Goal: Complete application form

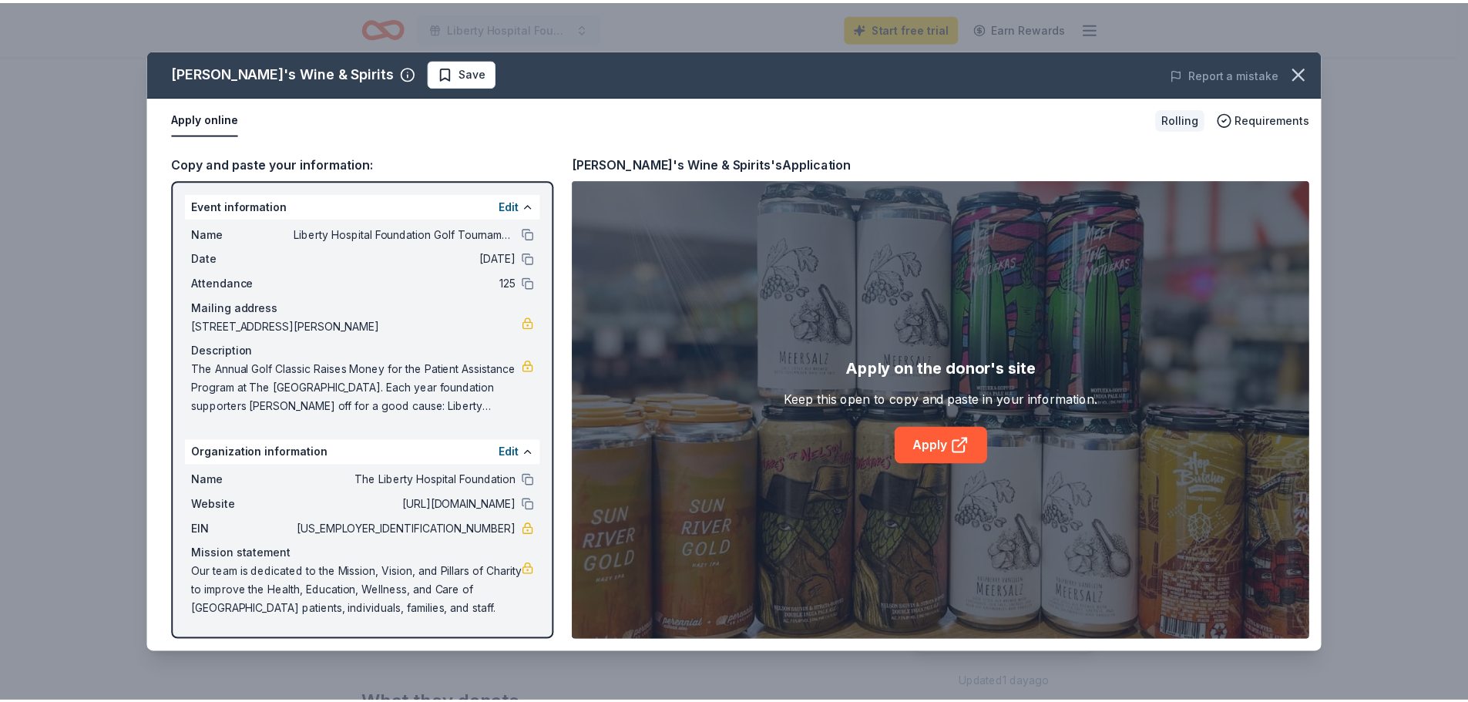
scroll to position [231, 0]
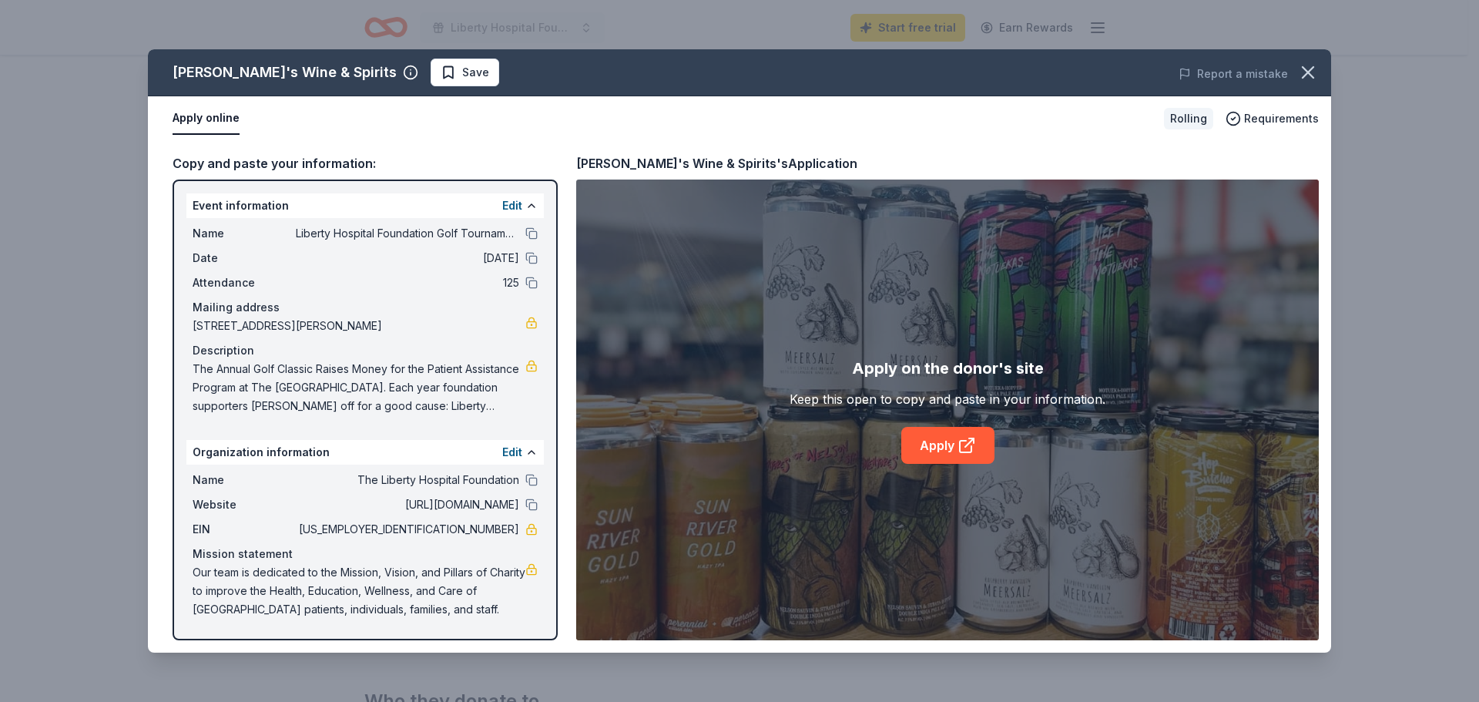
click at [93, 33] on div "Mike's Wine & Spirits Save Report a mistake Apply online Rolling Requirements C…" at bounding box center [739, 351] width 1479 height 702
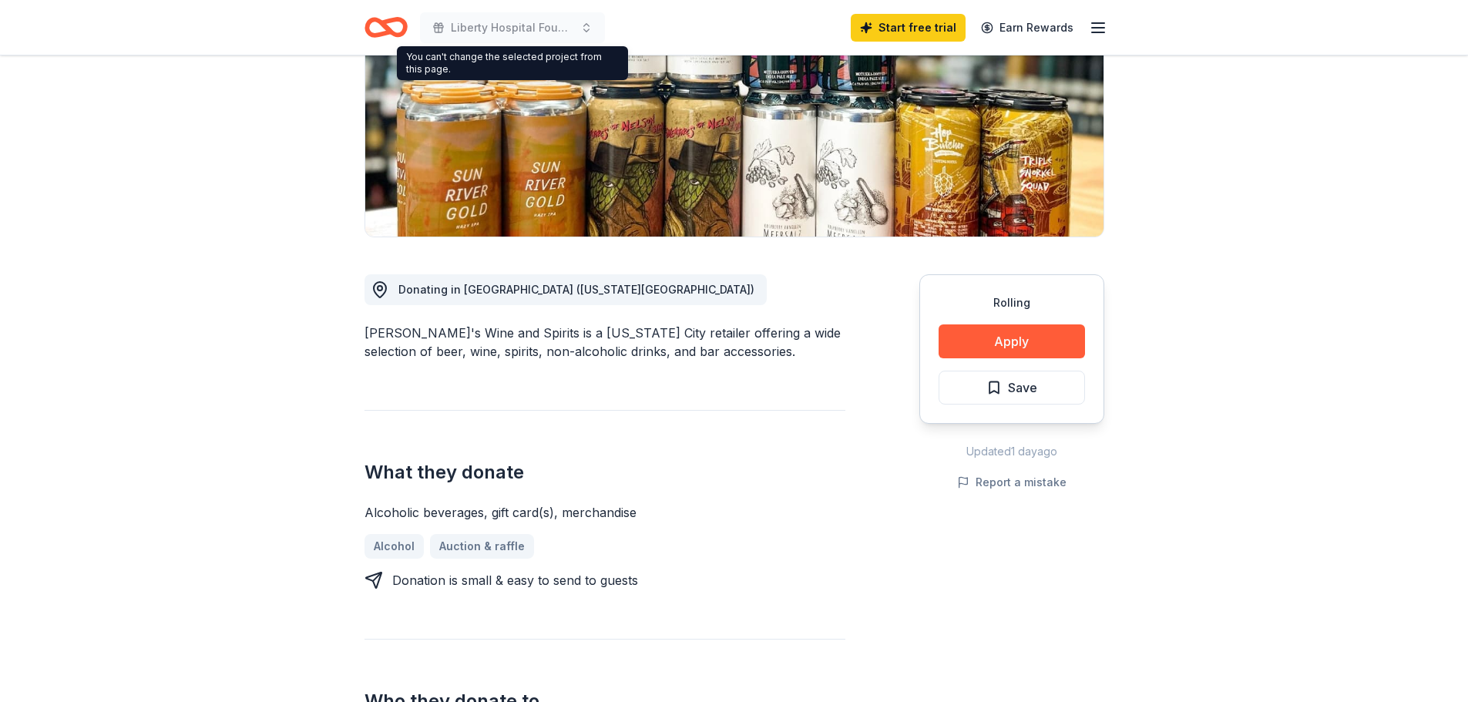
click at [391, 39] on icon "Home" at bounding box center [385, 27] width 43 height 36
click at [384, 28] on icon "Home" at bounding box center [393, 26] width 24 height 15
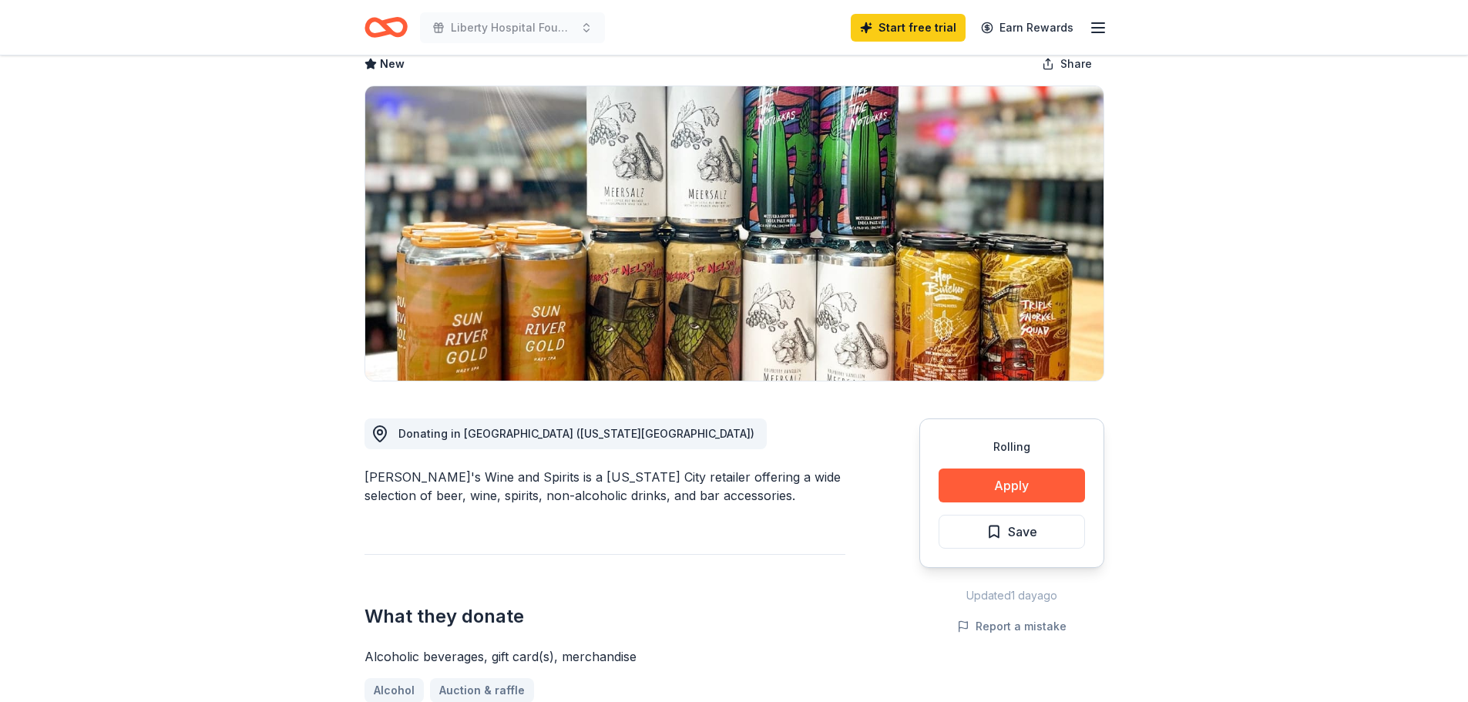
scroll to position [0, 0]
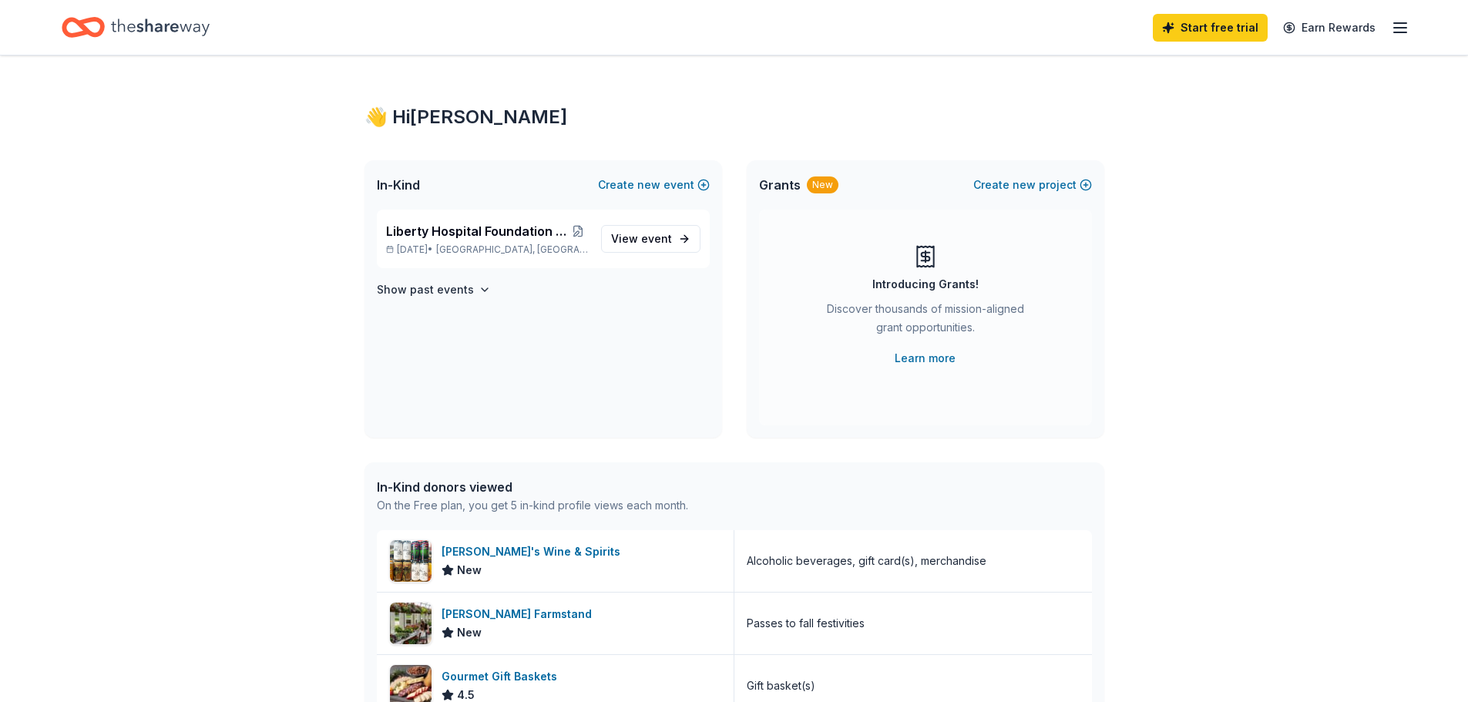
click at [118, 31] on icon "Home" at bounding box center [160, 28] width 99 height 32
click at [1395, 29] on icon "button" at bounding box center [1400, 27] width 18 height 18
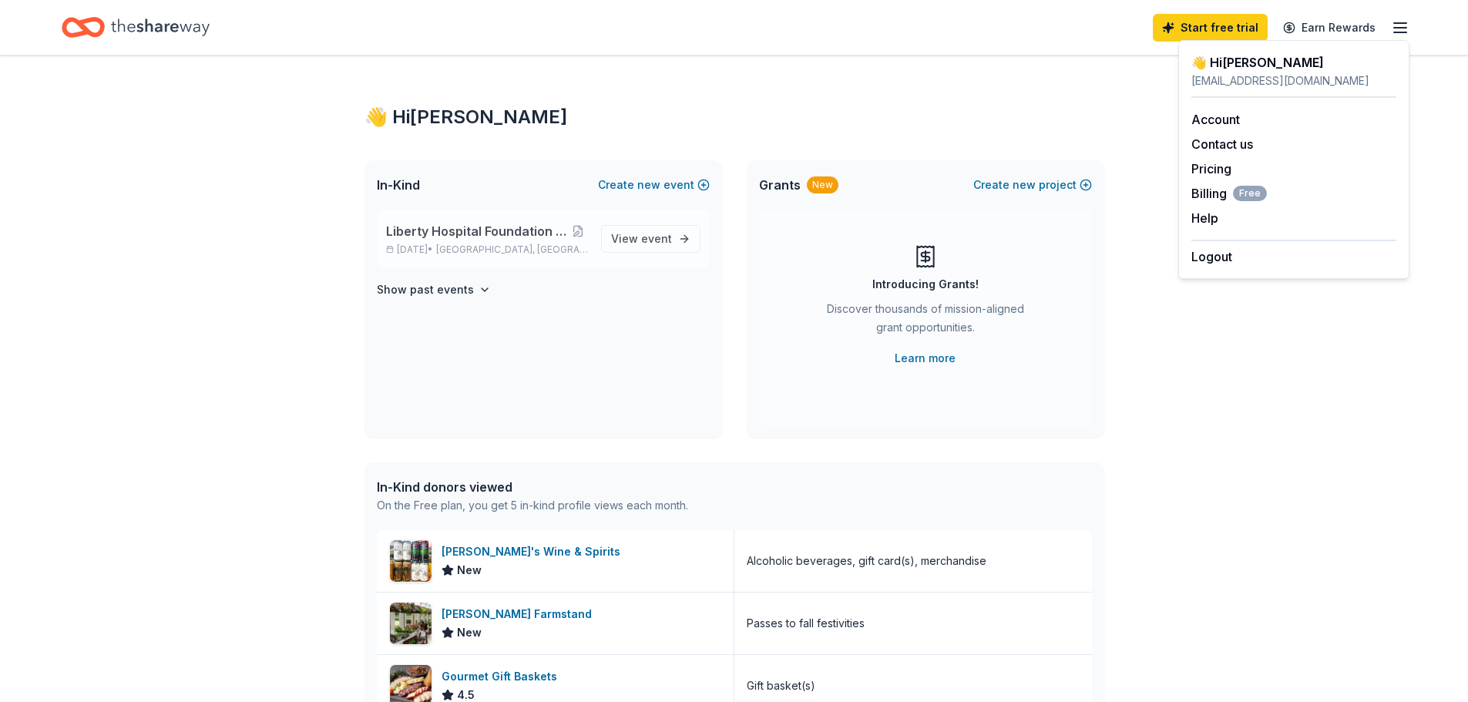
click at [464, 257] on div "Liberty Hospital Foundation Golf Tournament Sep 08, 2025 • Pleasant Valley, MO …" at bounding box center [543, 239] width 333 height 59
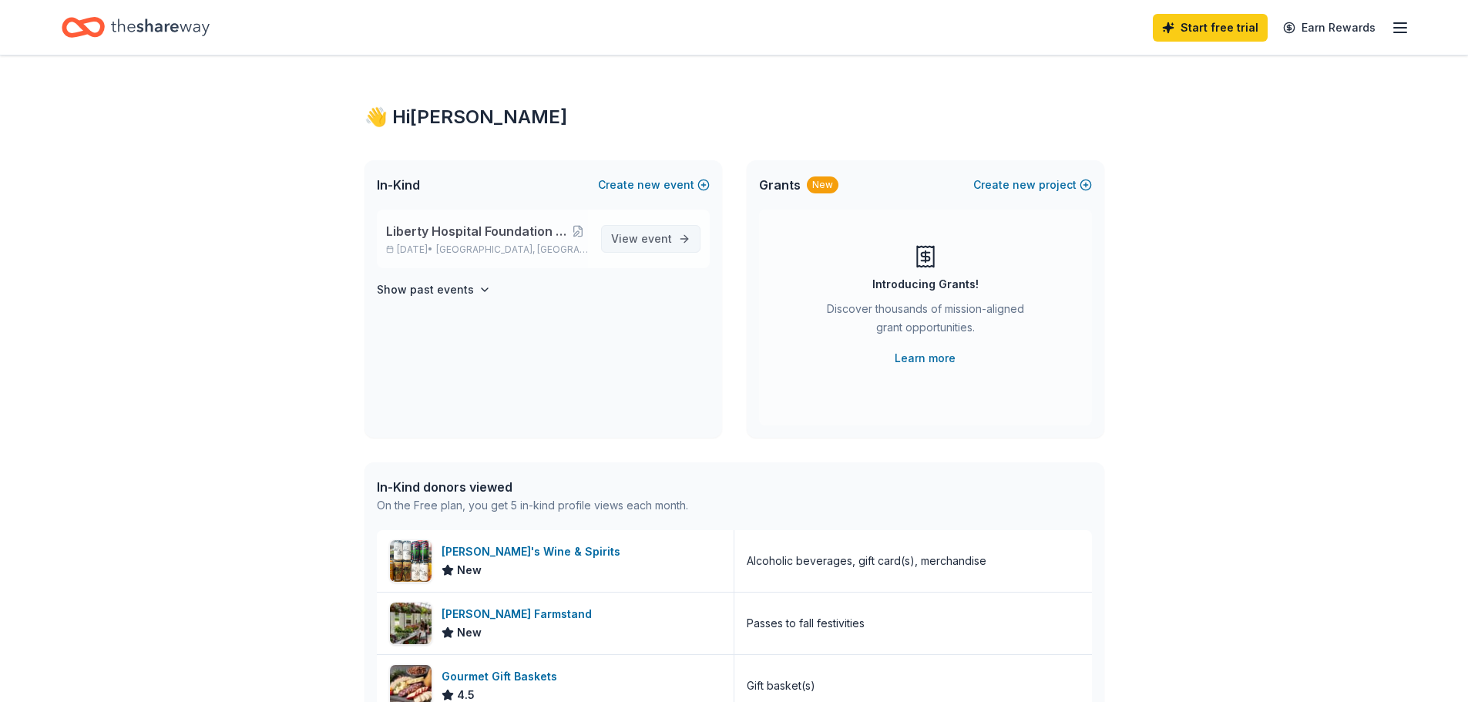
click at [641, 237] on span "View event" at bounding box center [641, 239] width 61 height 18
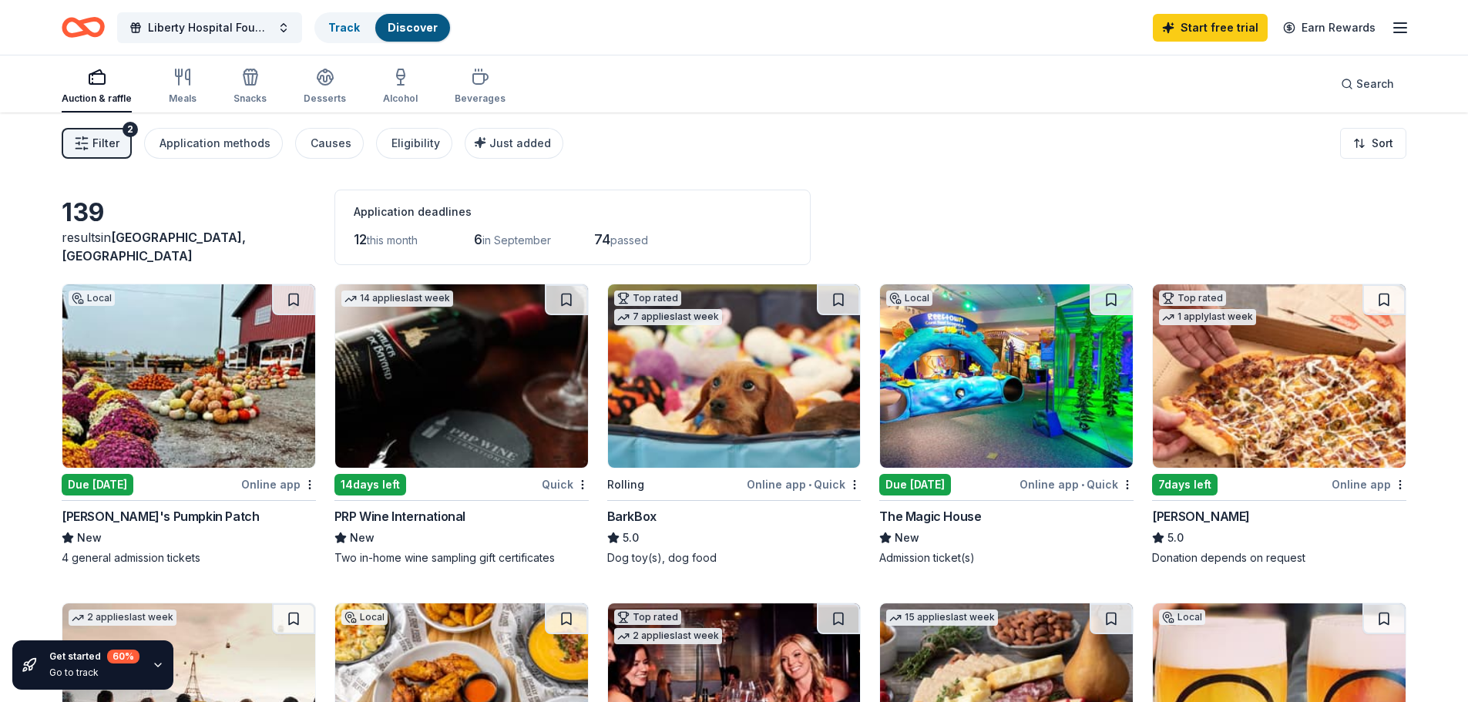
click at [721, 366] on img at bounding box center [734, 375] width 253 height 183
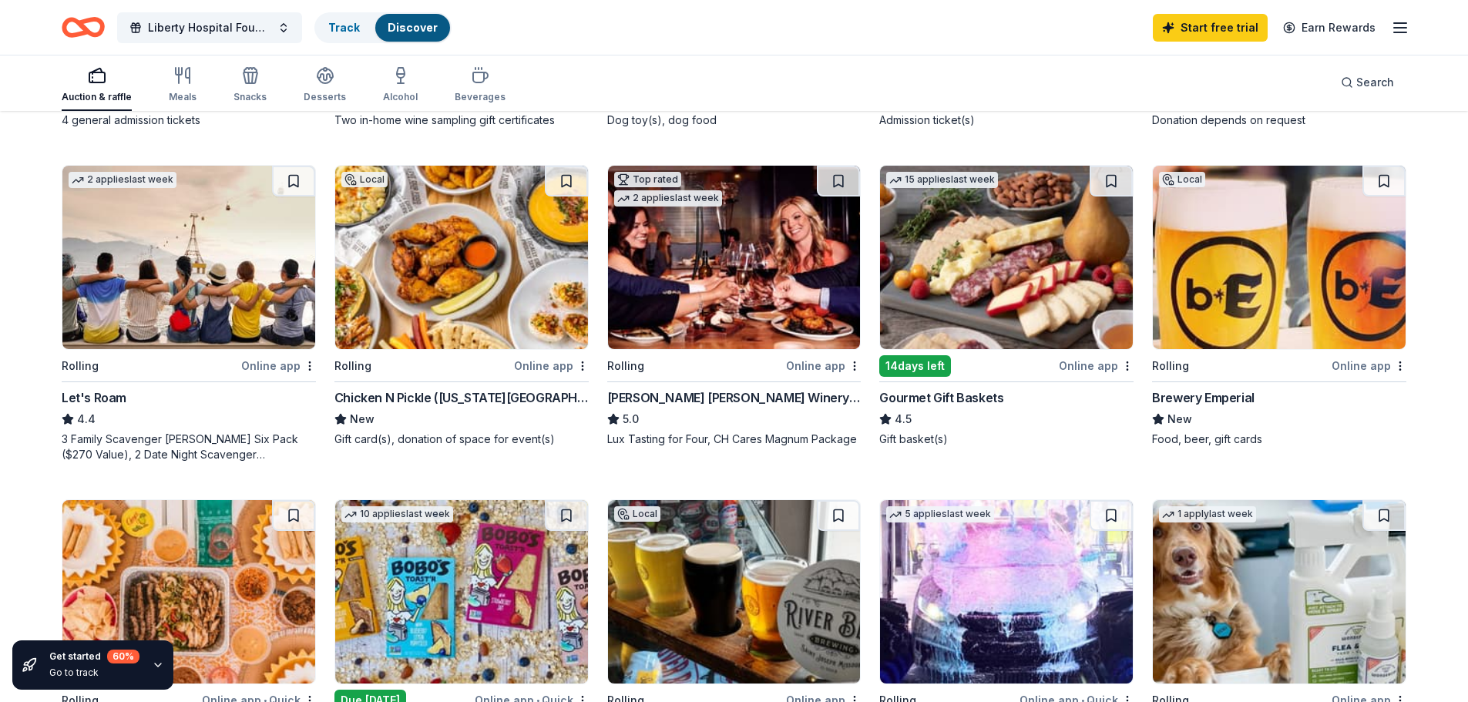
scroll to position [616, 0]
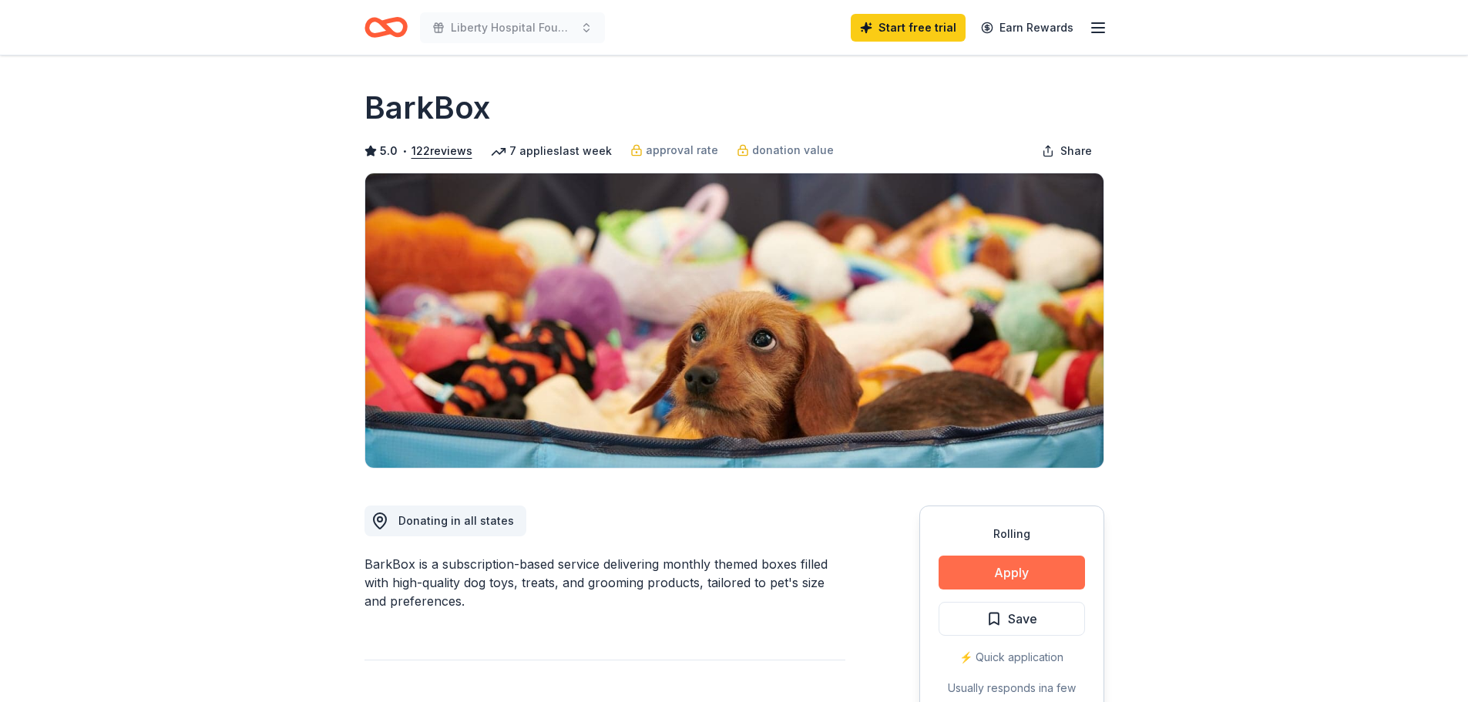
click at [1007, 555] on button "Apply" at bounding box center [1011, 572] width 146 height 34
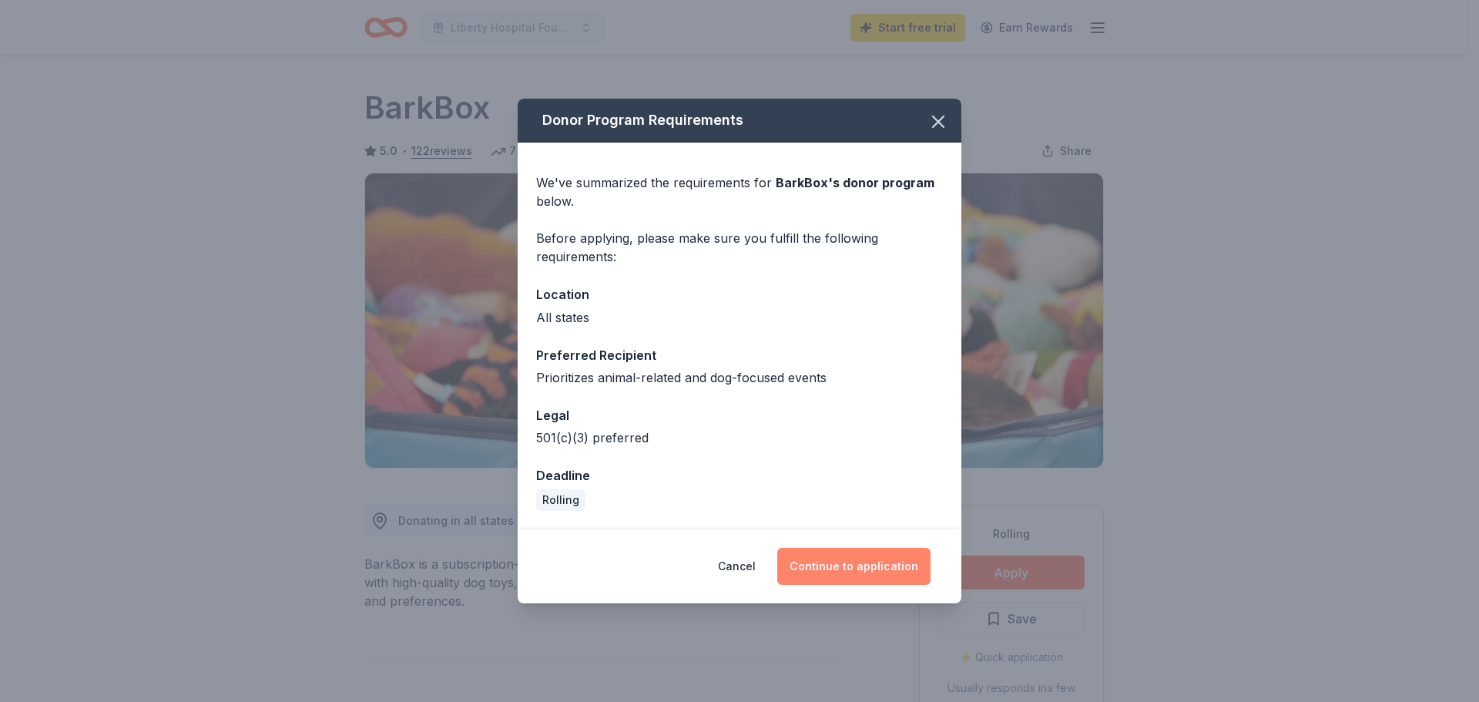
click at [859, 559] on button "Continue to application" at bounding box center [853, 566] width 153 height 37
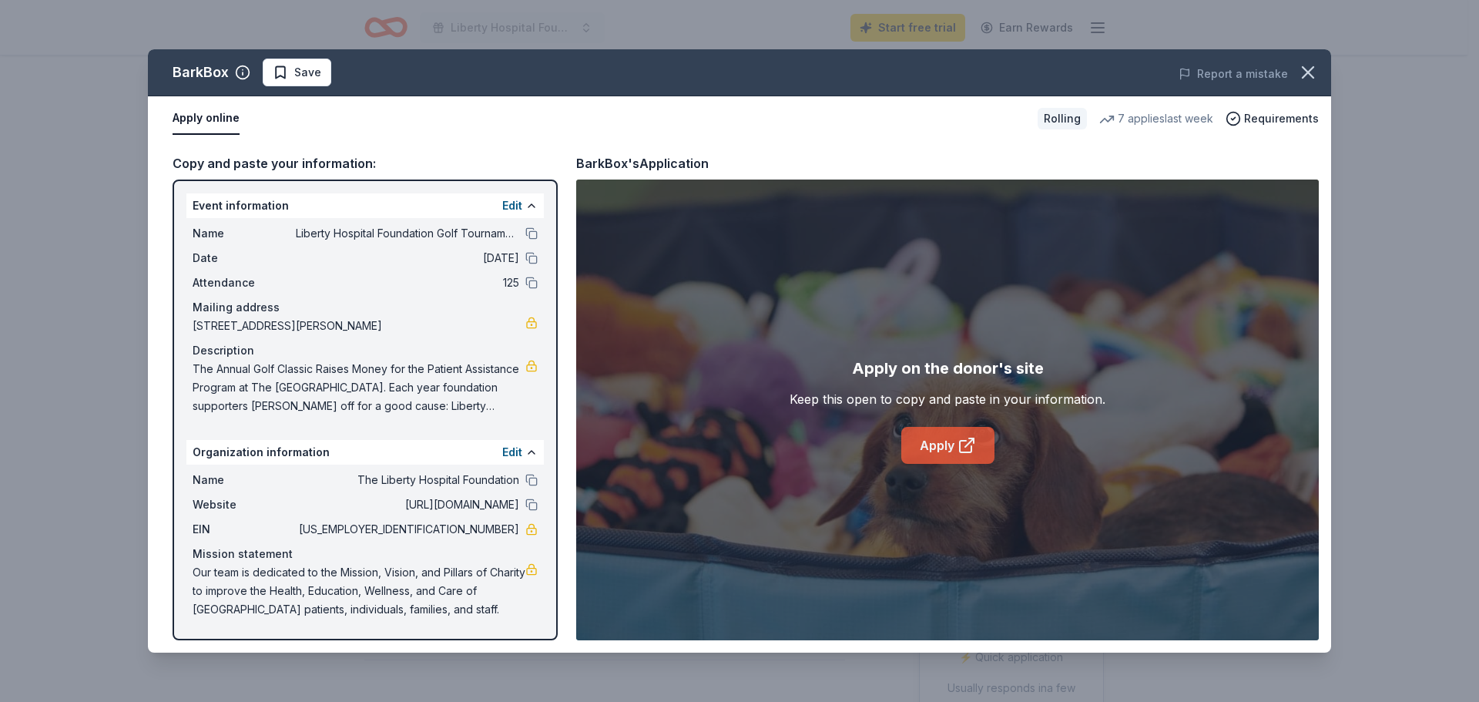
click at [901, 428] on link "Apply" at bounding box center [947, 445] width 93 height 37
